Goal: Task Accomplishment & Management: Use online tool/utility

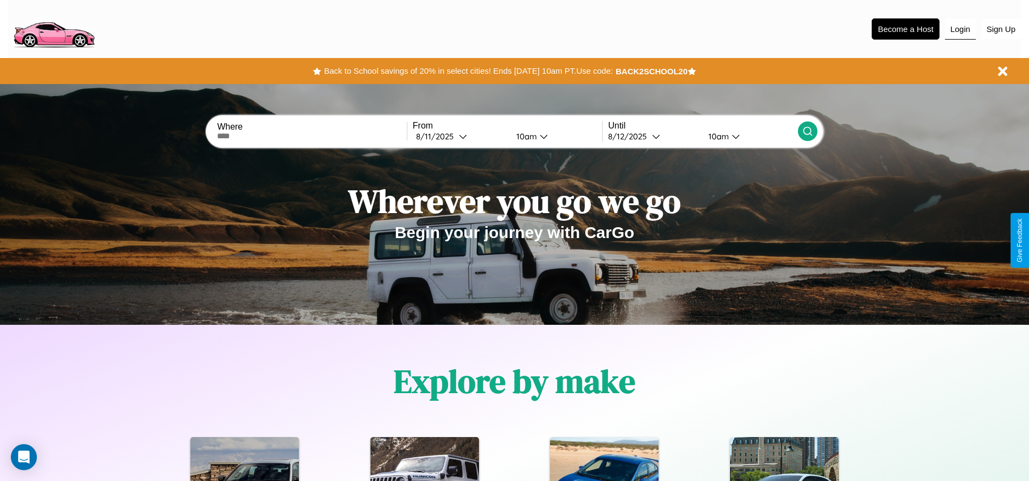
click at [960, 29] on button "Login" at bounding box center [960, 29] width 31 height 21
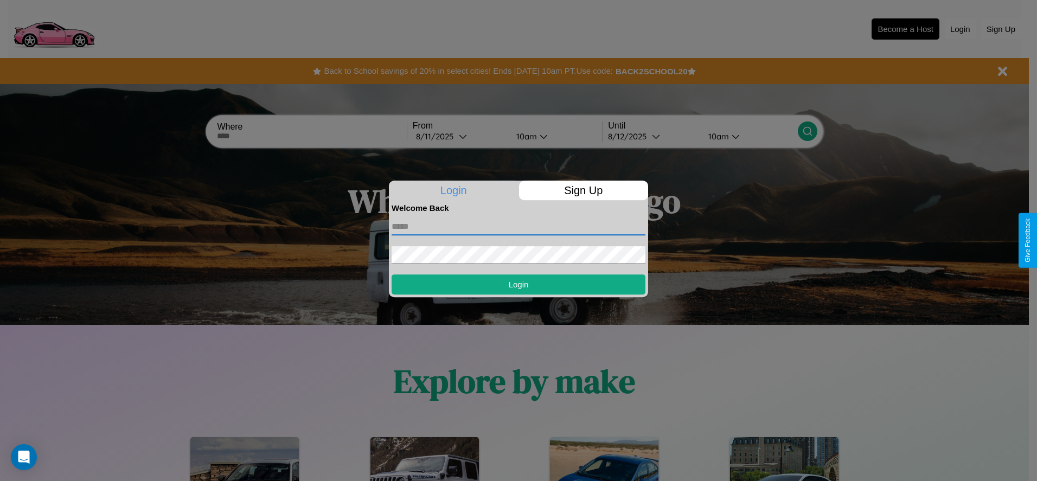
click at [519, 226] on input "text" at bounding box center [519, 226] width 254 height 17
type input "**********"
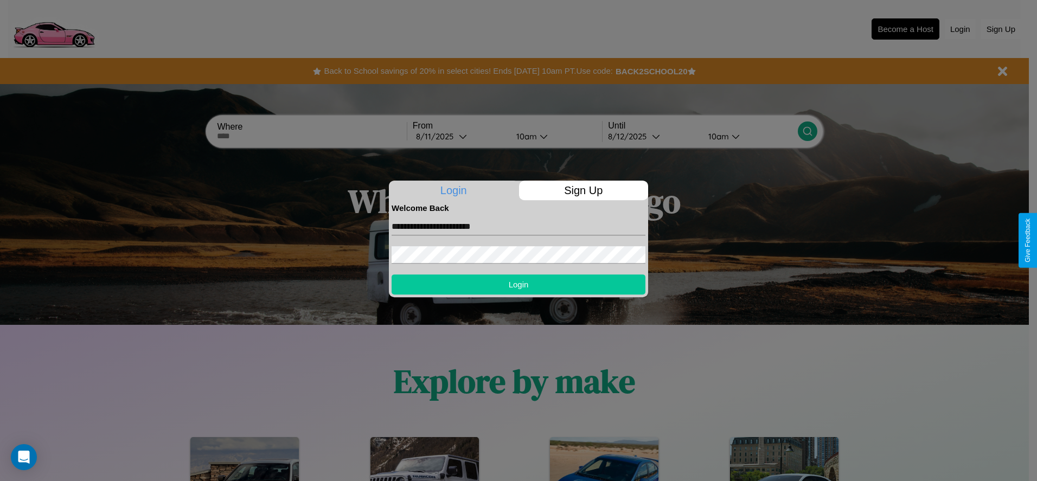
click at [519, 284] on button "Login" at bounding box center [519, 284] width 254 height 20
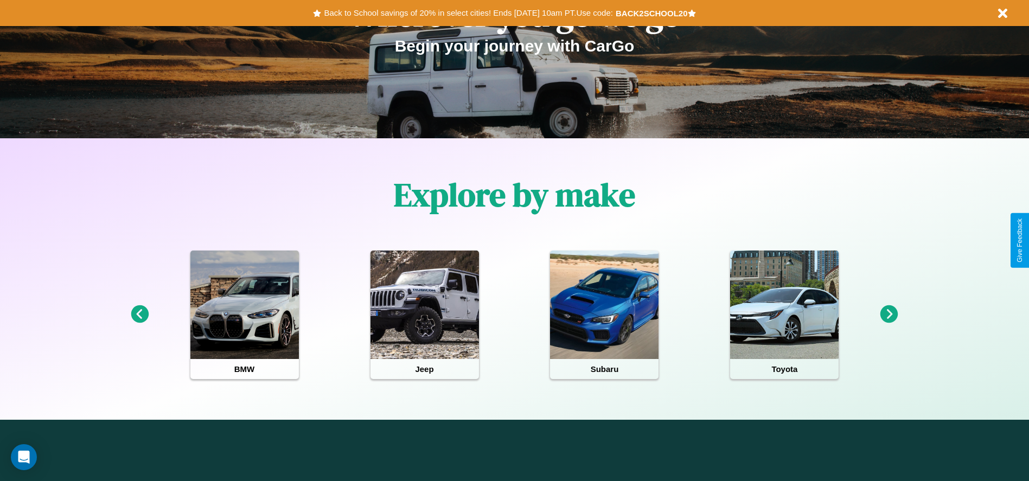
scroll to position [1312, 0]
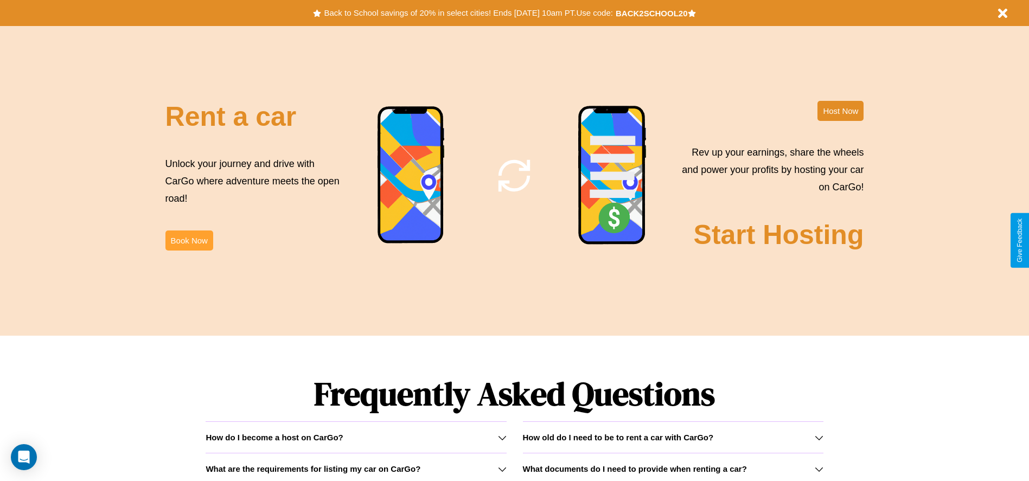
click at [189, 240] on button "Book Now" at bounding box center [189, 241] width 48 height 20
